Goal: Check status: Check status

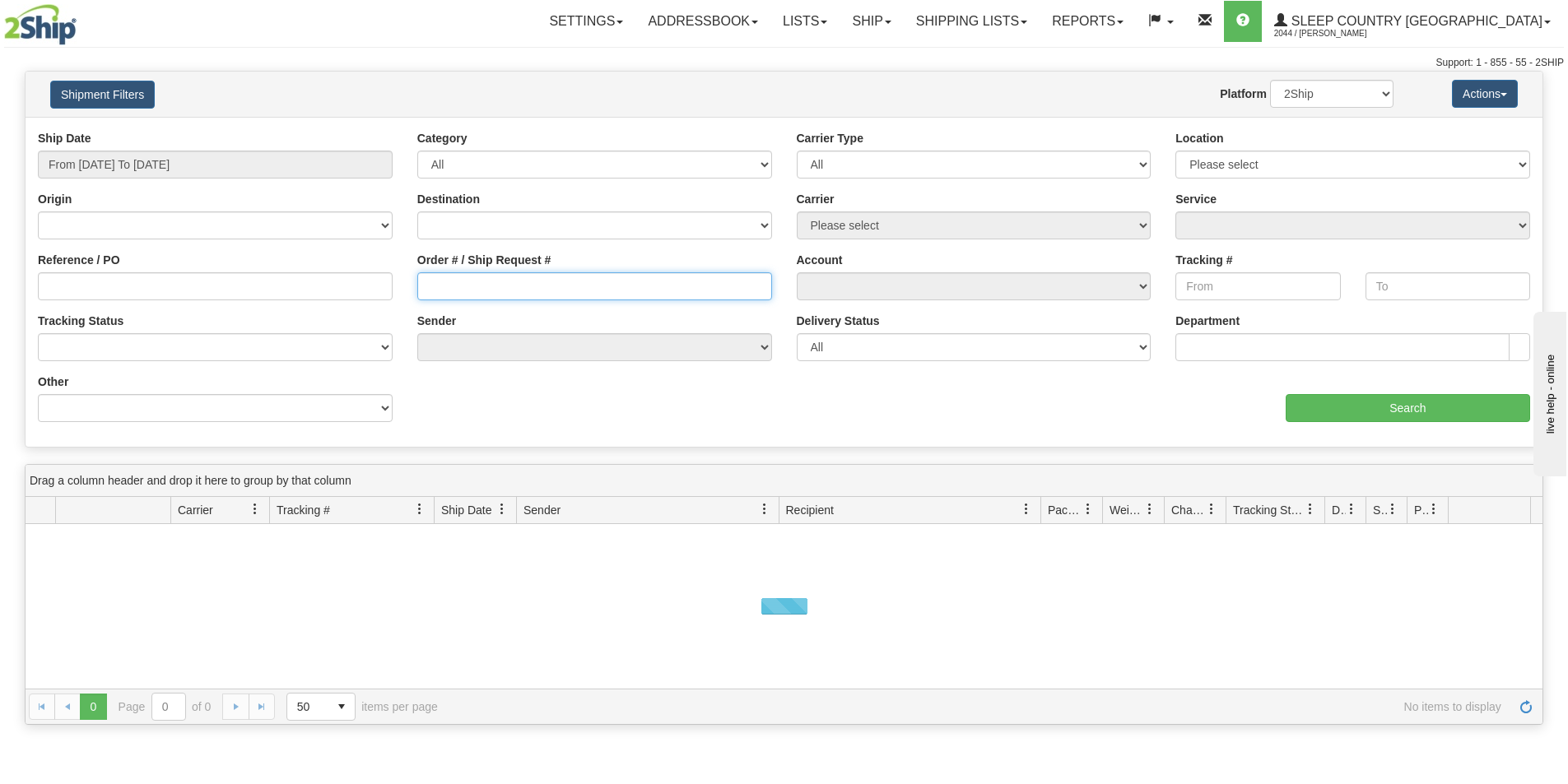
click at [476, 282] on input "Order # / Ship Request #" at bounding box center [595, 286] width 355 height 28
paste input "1052439"
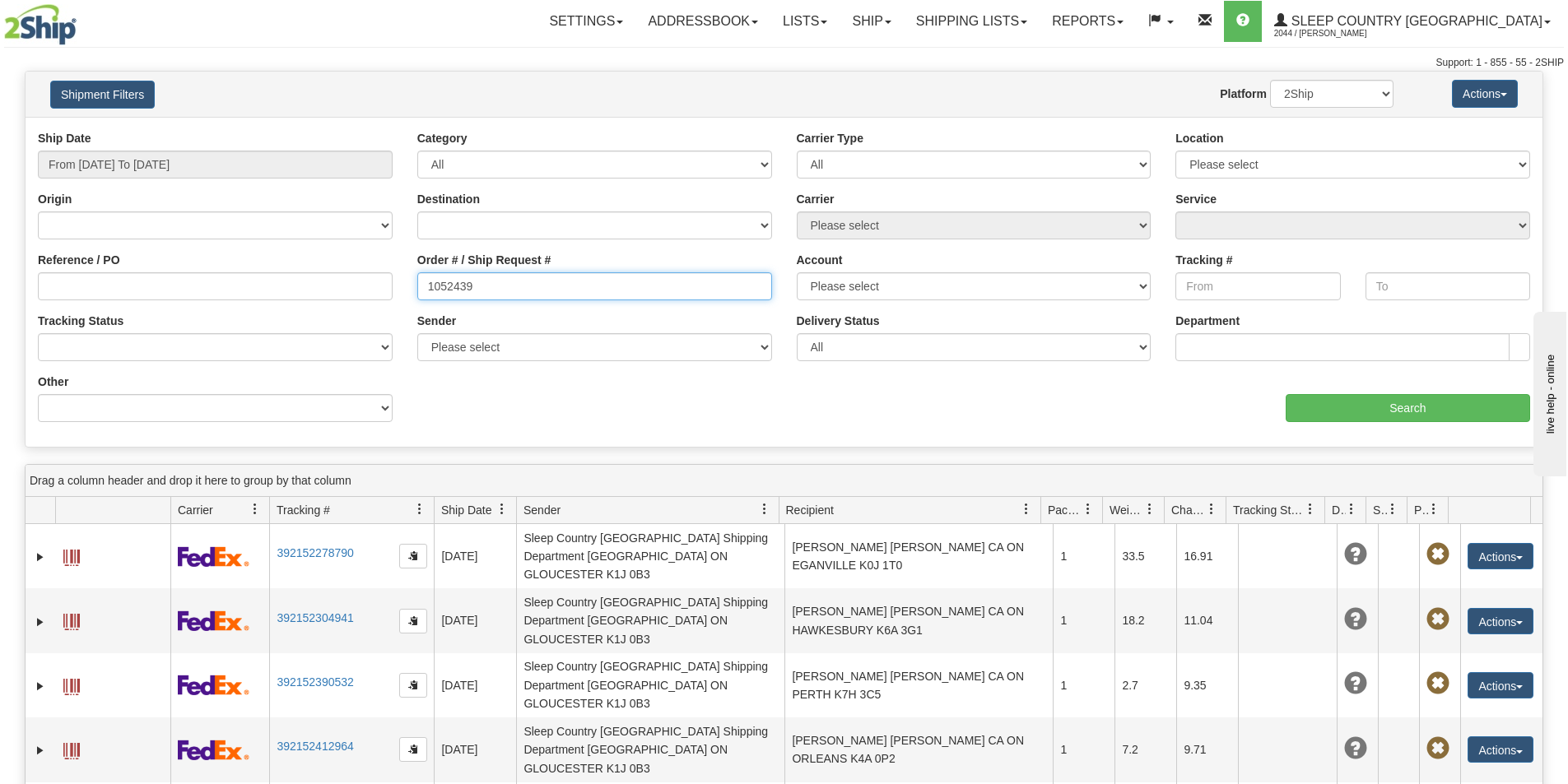
click at [428, 280] on input "1052439" at bounding box center [595, 286] width 355 height 28
type input "1052439"
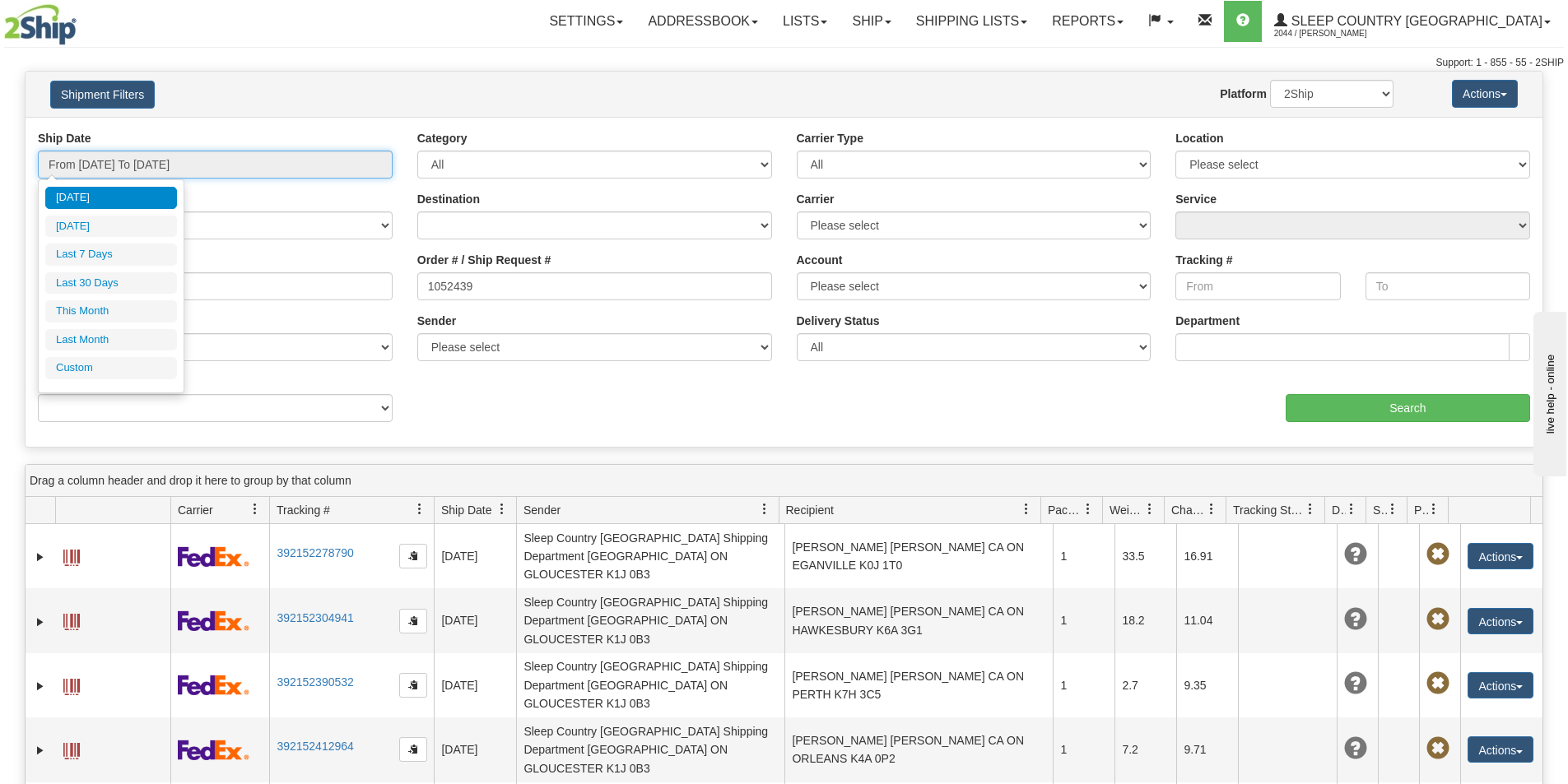
click at [180, 168] on input "From [DATE] To [DATE]" at bounding box center [215, 164] width 355 height 28
drag, startPoint x: 151, startPoint y: 289, endPoint x: 179, endPoint y: 286, distance: 28.2
click at [151, 288] on li "Last 30 Days" at bounding box center [111, 284] width 132 height 23
type input "From [DATE] To [DATE]"
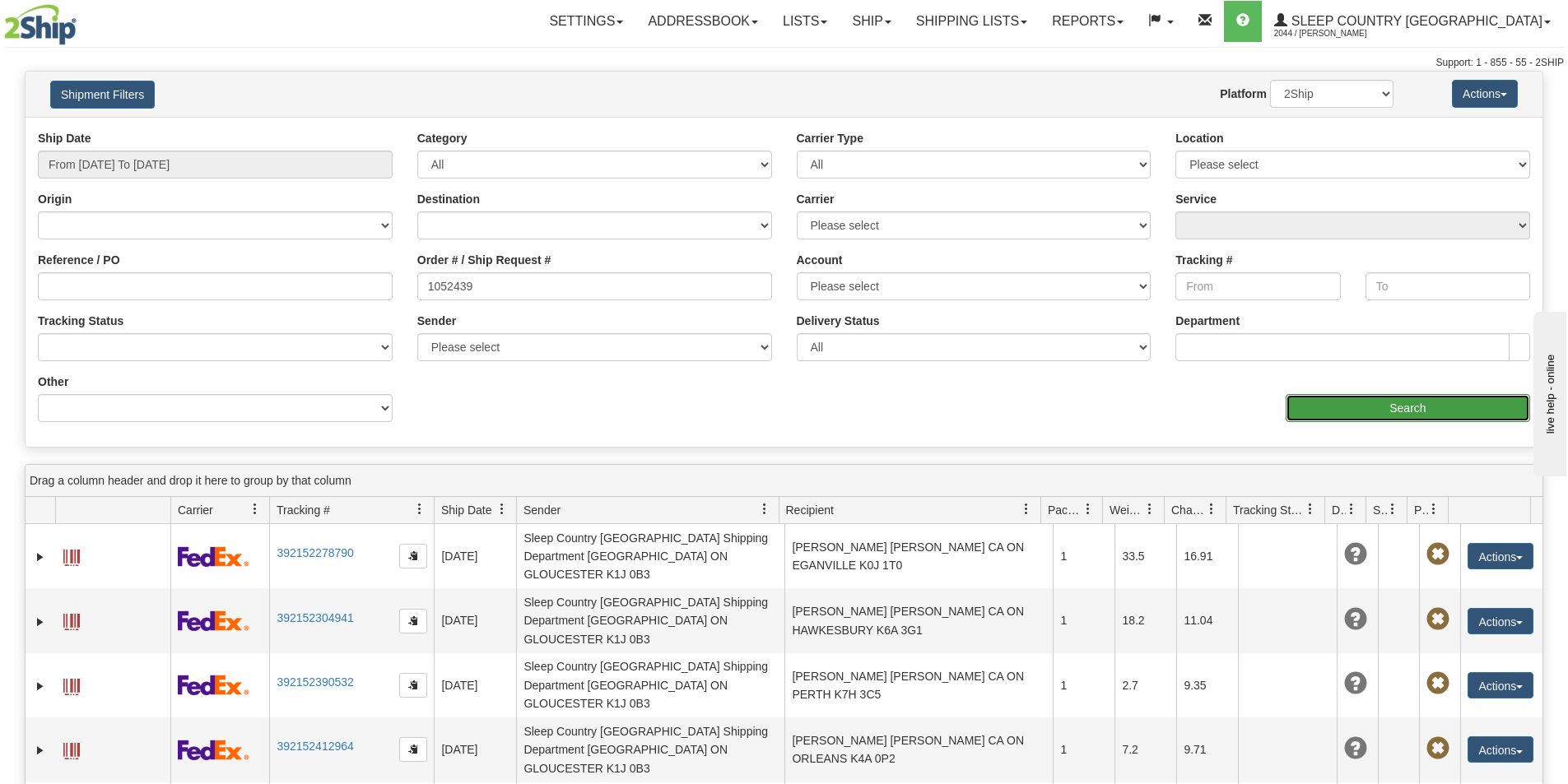
click at [1361, 406] on input "Search" at bounding box center [1408, 407] width 245 height 28
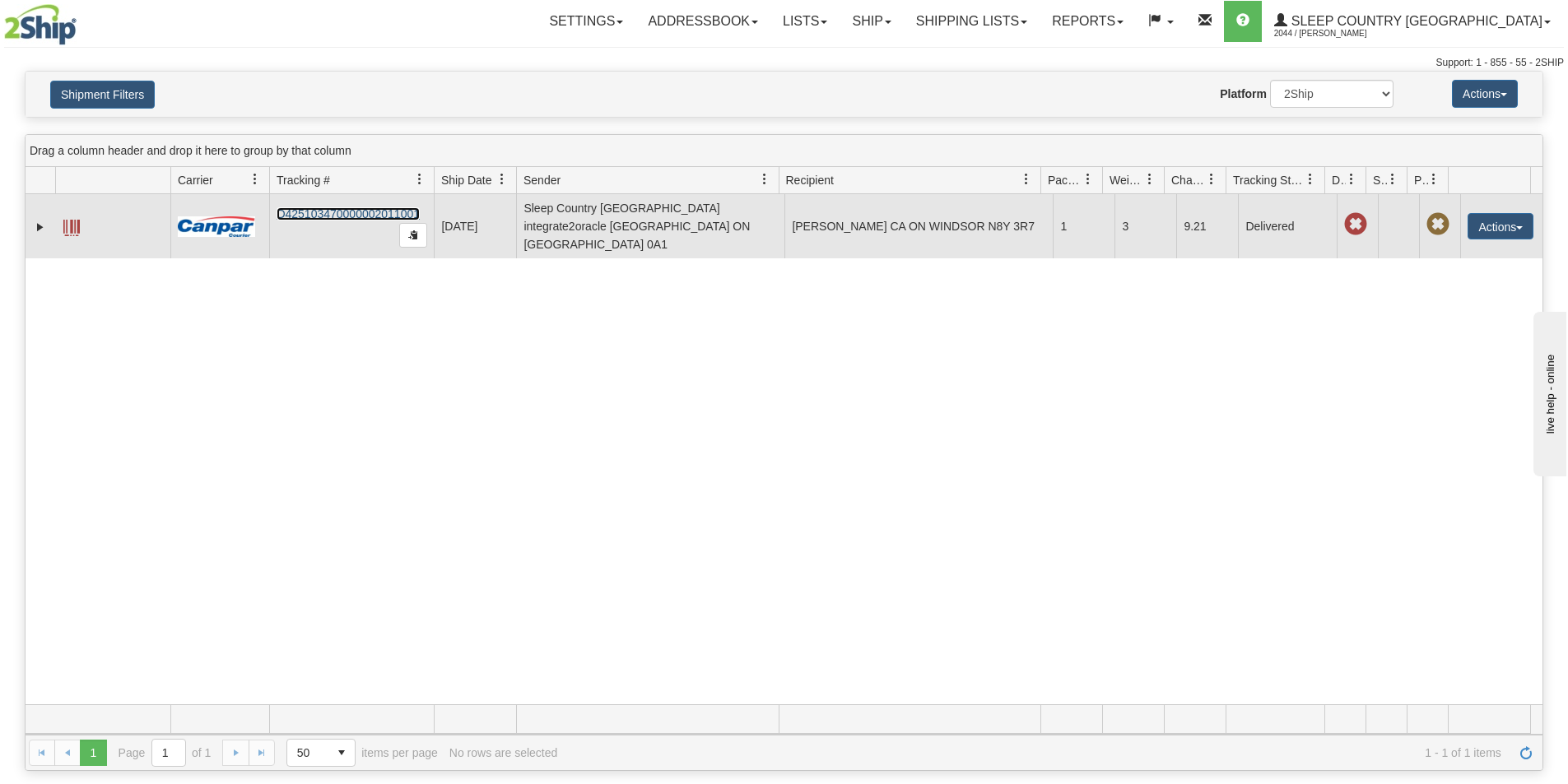
click at [335, 208] on link "D425103470000002011001" at bounding box center [348, 214] width 144 height 14
click at [42, 223] on link "Expand" at bounding box center [41, 227] width 16 height 16
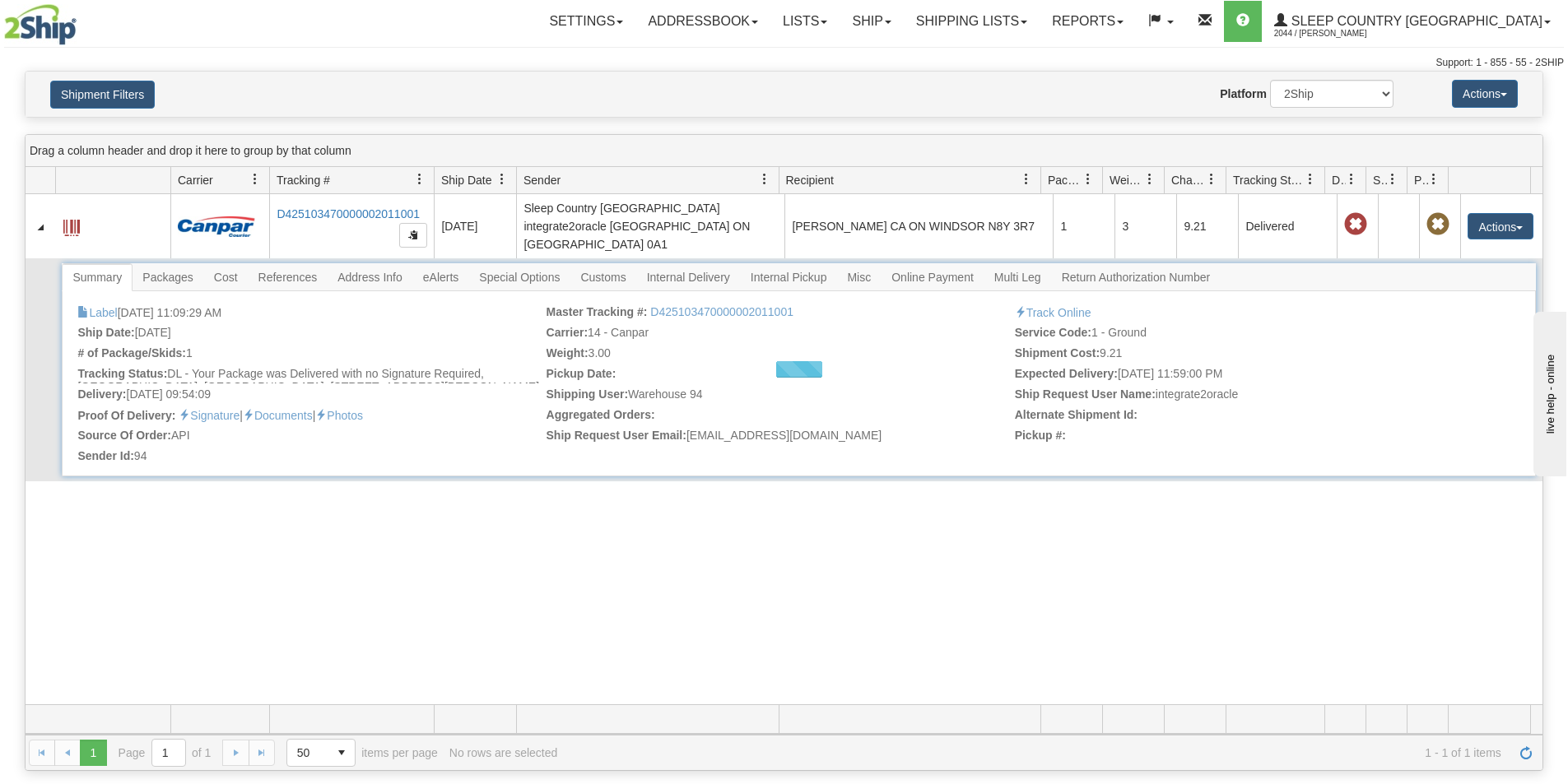
click at [183, 264] on div at bounding box center [798, 369] width 1474 height 213
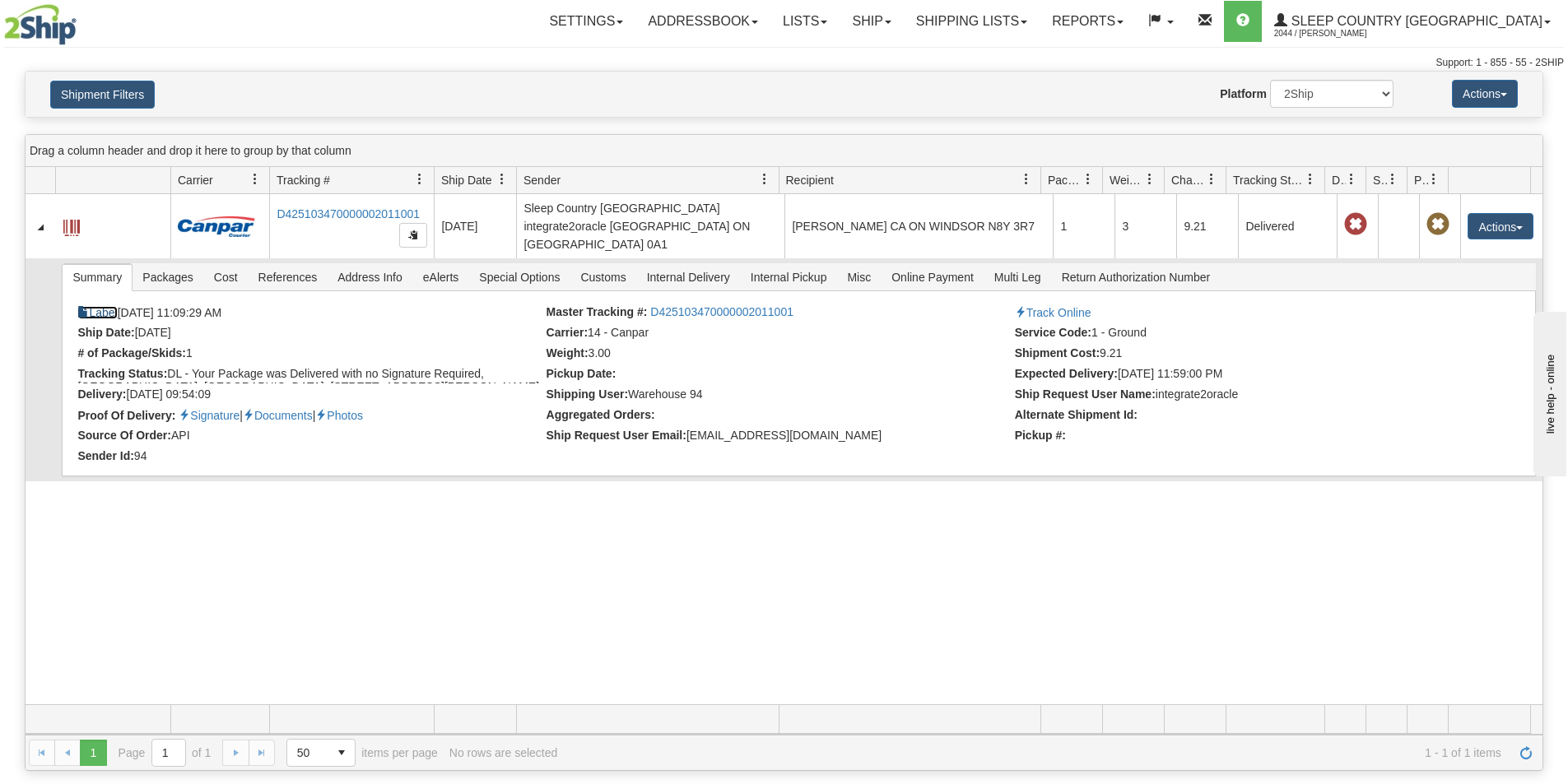
click at [100, 306] on link "Label" at bounding box center [98, 313] width 40 height 14
